Goal: Task Accomplishment & Management: Use online tool/utility

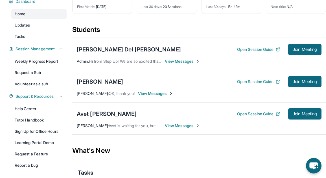
scroll to position [48, 0]
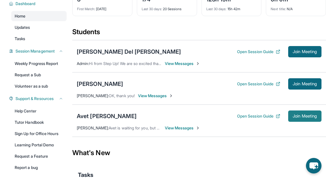
click at [304, 115] on span "Join Meeting" at bounding box center [305, 115] width 24 height 3
click at [250, 52] on button "Open Session Guide" at bounding box center [258, 52] width 43 height 6
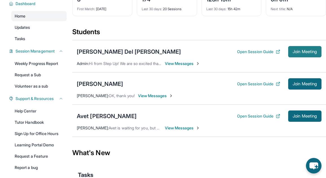
click at [301, 51] on span "Join Meeting" at bounding box center [305, 51] width 24 height 3
click at [105, 117] on div "Avet [PERSON_NAME]" at bounding box center [107, 116] width 60 height 8
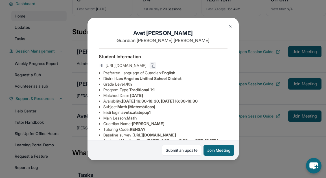
click at [155, 64] on icon at bounding box center [153, 65] width 5 height 5
click at [77, 8] on div "Avet Sahakyan Guardian: Ruzanna Azaryan Student Information https://student-por…" at bounding box center [163, 89] width 326 height 178
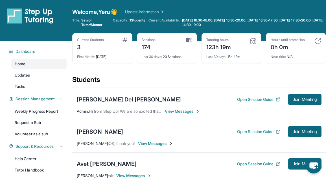
click at [251, 41] on img at bounding box center [253, 41] width 7 height 7
click at [213, 45] on div "123h 19m" at bounding box center [218, 46] width 25 height 9
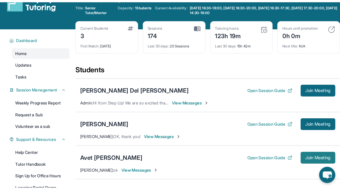
scroll to position [18, 0]
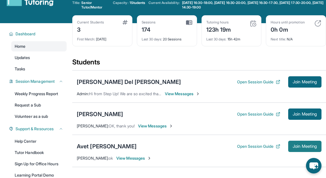
click at [293, 147] on span "Join Meeting" at bounding box center [305, 146] width 24 height 3
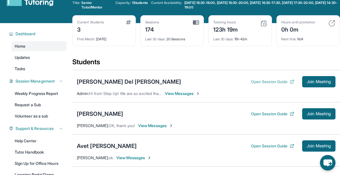
click at [256, 84] on button "Open Session Guide" at bounding box center [272, 82] width 43 height 6
